Goal: Contribute content

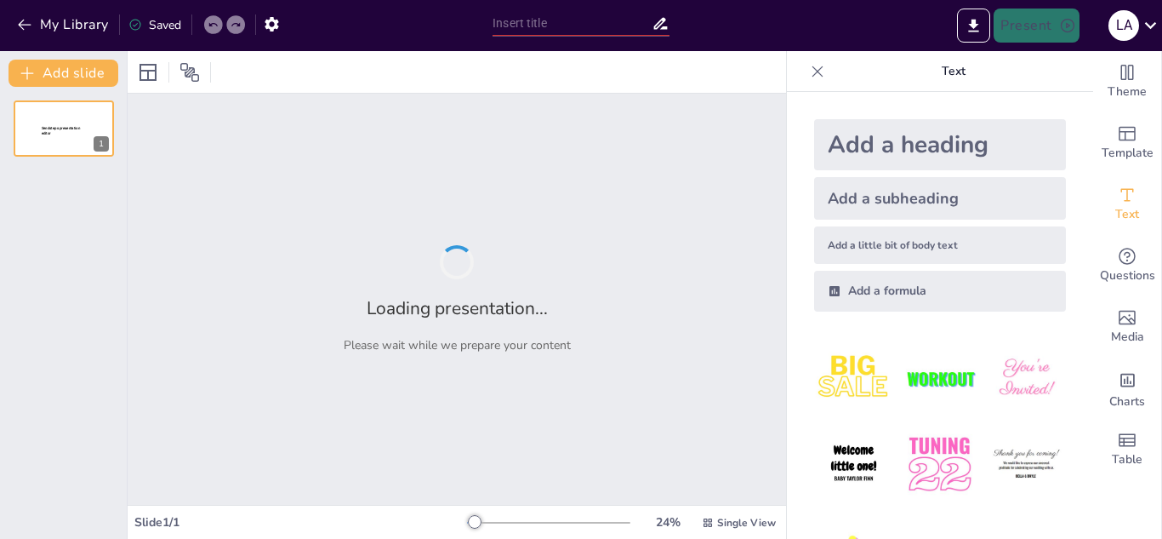
type input "New Sendsteps"
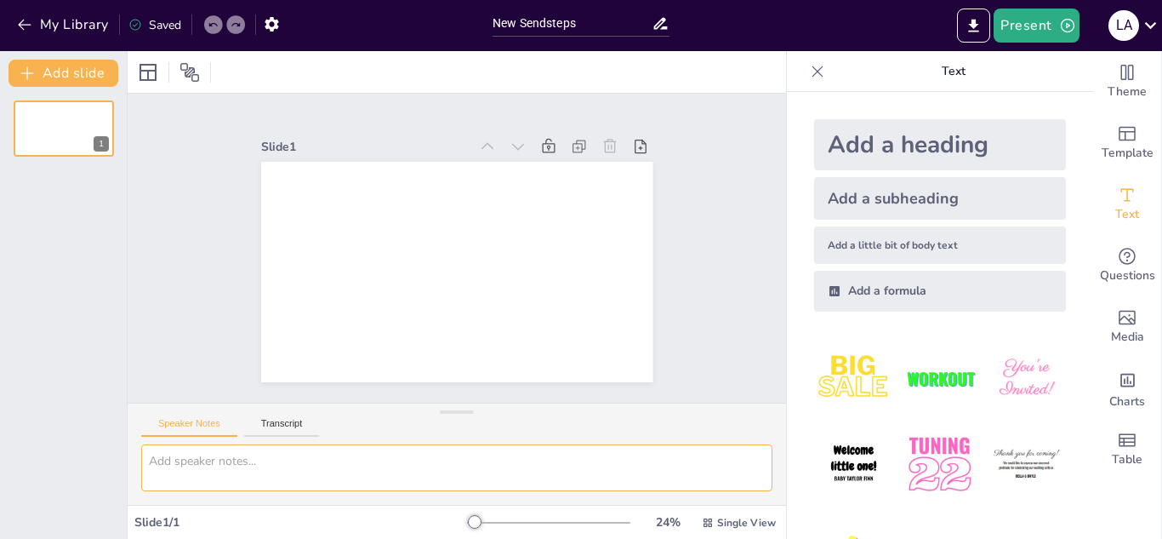
click at [327, 459] on textarea at bounding box center [456, 467] width 631 height 47
paste textarea "@"
type textarea "@"
click at [348, 459] on textarea at bounding box center [456, 467] width 631 height 47
paste textarea "LOREMIPS D SI AME CONSECTE ADI ELITSEDD E TE INCIDID UTL ET DOLOREMAGN AL EN AD…"
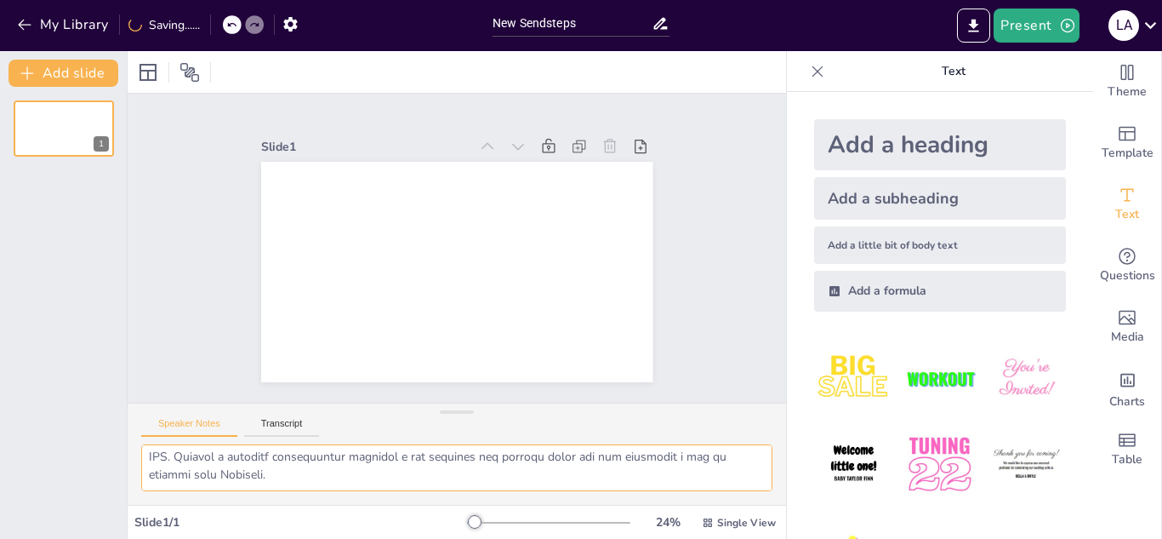
scroll to position [1766, 0]
type textarea "LOREMIPS D SI AME CONSECTE ADI ELITSEDD E TE INCIDID UTL ET DOLOREMAGN AL EN AD…"
click at [23, 26] on icon "button" at bounding box center [24, 24] width 17 height 17
